Goal: Book appointment/travel/reservation

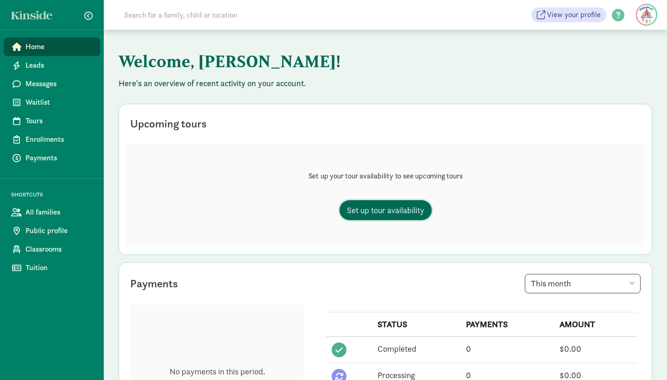
click at [402, 208] on span "Set up tour availability" at bounding box center [385, 210] width 77 height 13
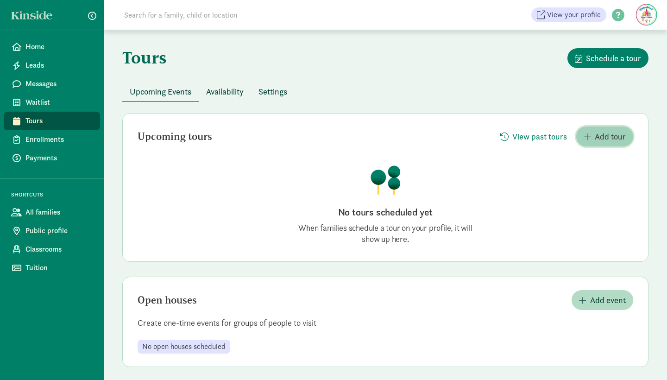
click at [594, 133] on span "Add tour" at bounding box center [605, 136] width 42 height 13
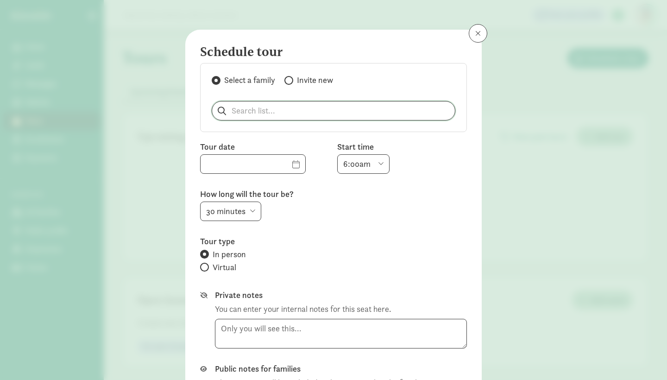
click at [315, 110] on input "search" at bounding box center [333, 110] width 243 height 19
click at [266, 164] on input "text" at bounding box center [253, 164] width 105 height 19
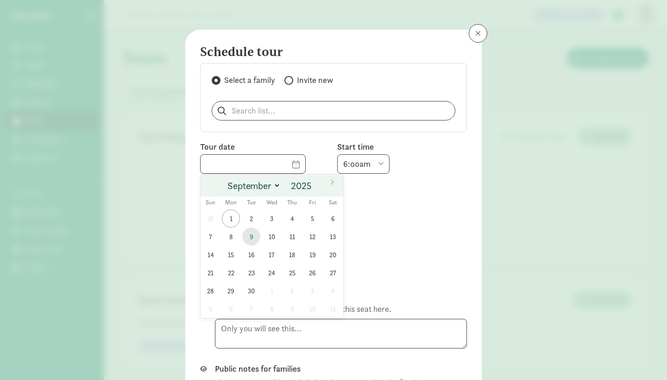
click at [251, 234] on span "9" at bounding box center [251, 236] width 18 height 18
type input "[DATE]"
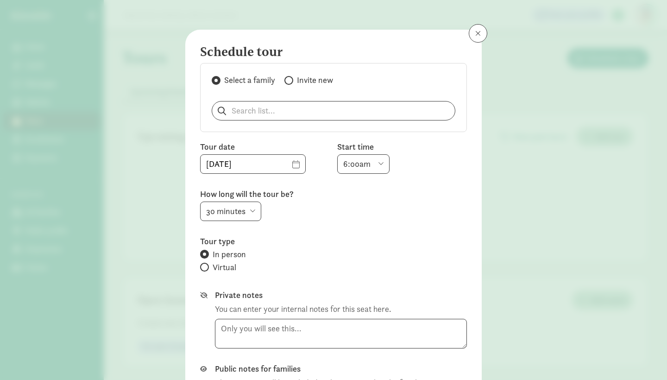
select select "5:00pm"
select select "15"
click at [514, 217] on div "Schedule tour Select a family Invite new Tour date [DATE] Start time 6:00am 6:3…" at bounding box center [333, 190] width 667 height 380
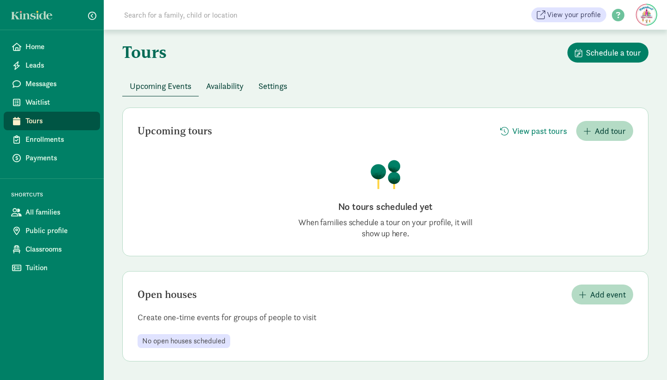
scroll to position [6, 0]
click at [613, 131] on span "Add tour" at bounding box center [610, 131] width 31 height 13
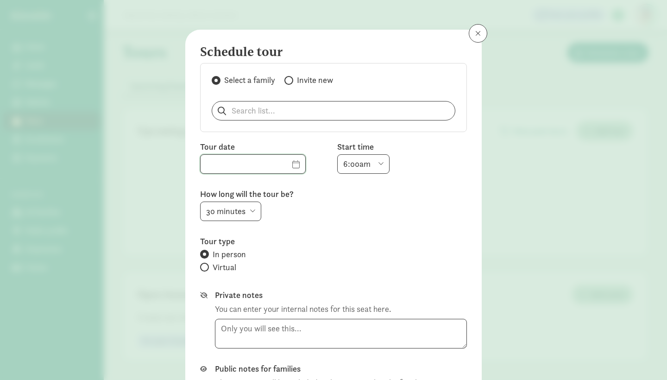
click at [294, 163] on input "text" at bounding box center [253, 164] width 105 height 19
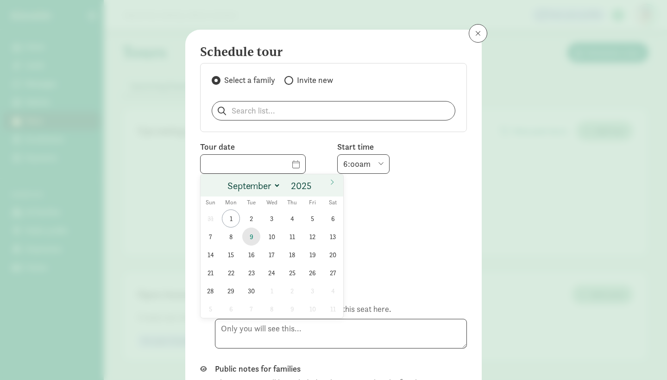
click at [252, 236] on span "9" at bounding box center [251, 236] width 18 height 18
type input "[DATE]"
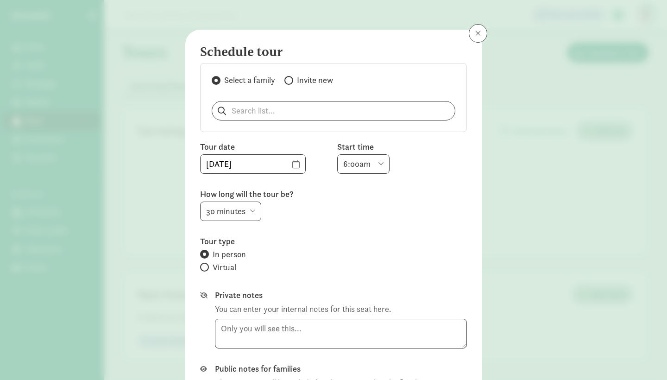
select select "5:00pm"
select select "15"
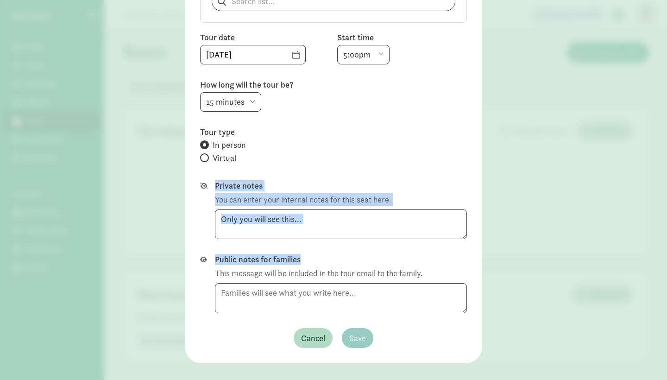
scroll to position [122, 0]
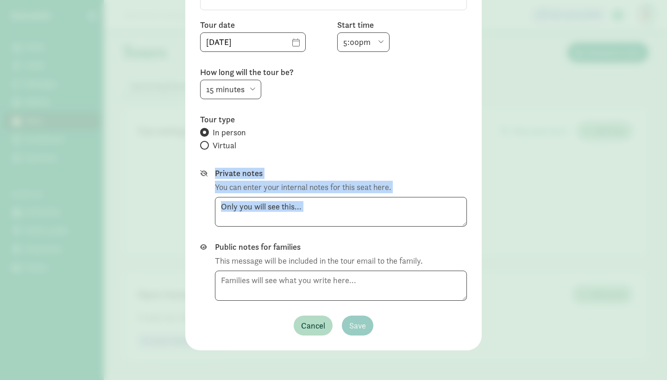
drag, startPoint x: 303, startPoint y: 249, endPoint x: 290, endPoint y: 352, distance: 104.1
click at [296, 356] on div "Schedule tour Select a family Invite new Tour date [DATE] Start time 6:00am 6:3…" at bounding box center [333, 190] width 667 height 380
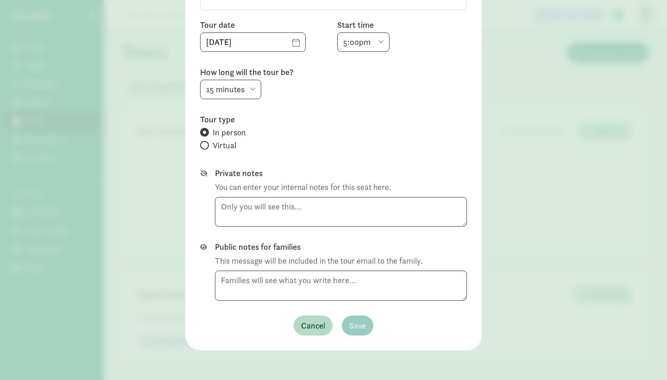
click at [263, 308] on div "Select a family Invite new Tour date [DATE] Start time 6:00am 6:30am 7:00am 7:3…" at bounding box center [333, 138] width 267 height 394
click at [250, 208] on textarea at bounding box center [341, 212] width 252 height 30
type textarea "School teacher"
click at [418, 277] on textarea at bounding box center [341, 286] width 252 height 30
type textarea "na"
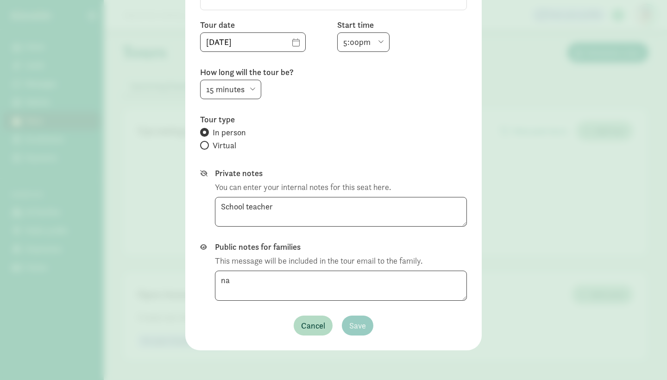
click at [512, 316] on div "Schedule tour Select a family Invite new Tour date [DATE] Start time 6:00am 6:3…" at bounding box center [333, 190] width 667 height 380
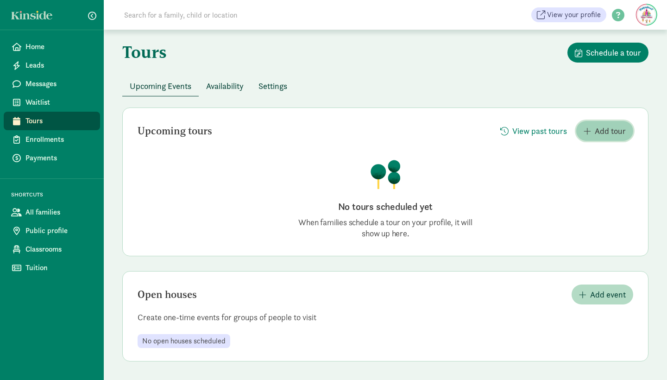
click at [596, 121] on button "Add tour" at bounding box center [604, 131] width 57 height 20
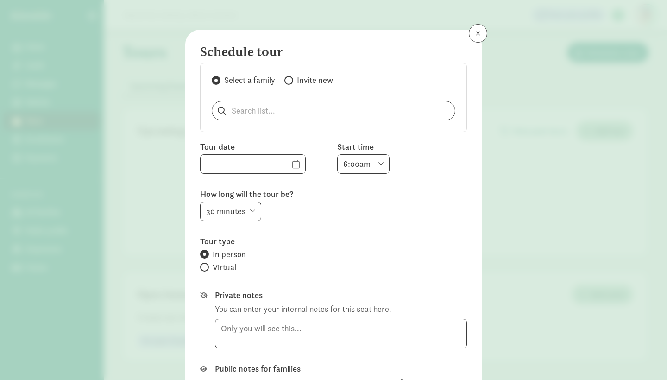
click at [290, 79] on input "Invite new" at bounding box center [287, 80] width 6 height 6
radio input "true"
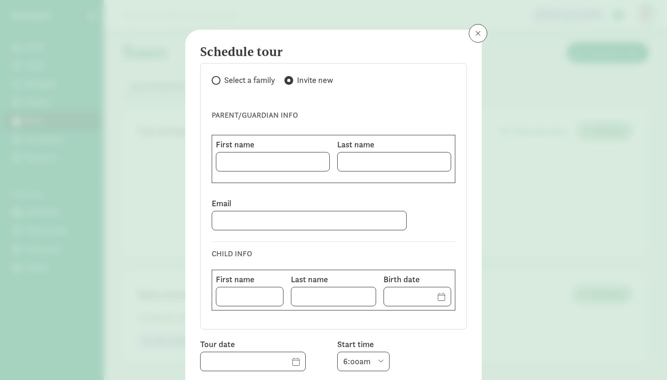
click at [478, 34] on span at bounding box center [478, 33] width 6 height 7
